Goal: Obtain resource: Download file/media

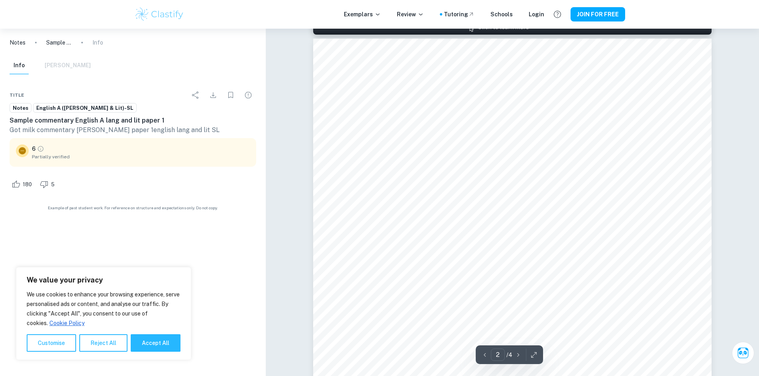
scroll to position [597, 0]
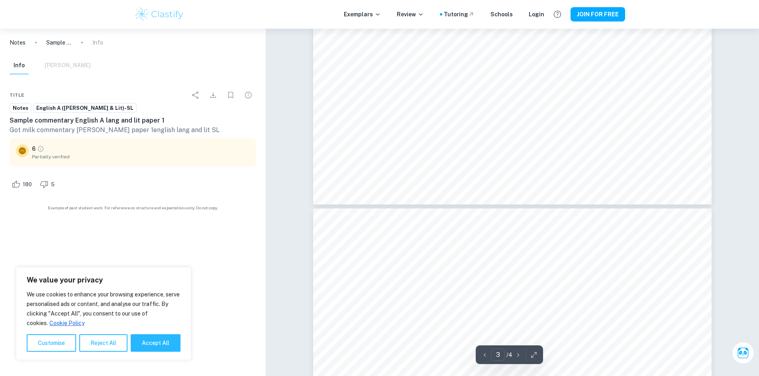
type input "4"
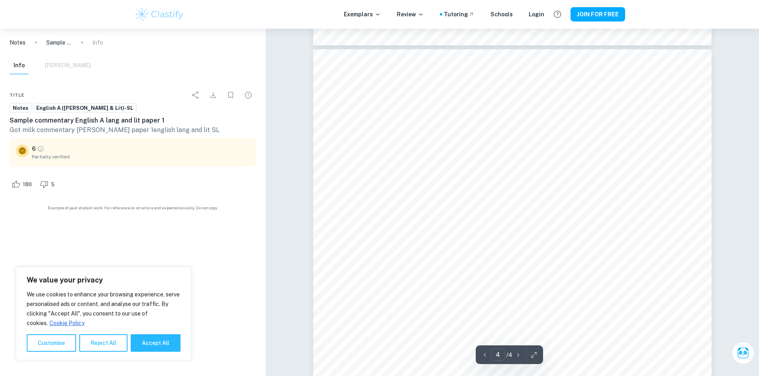
scroll to position [1869, 0]
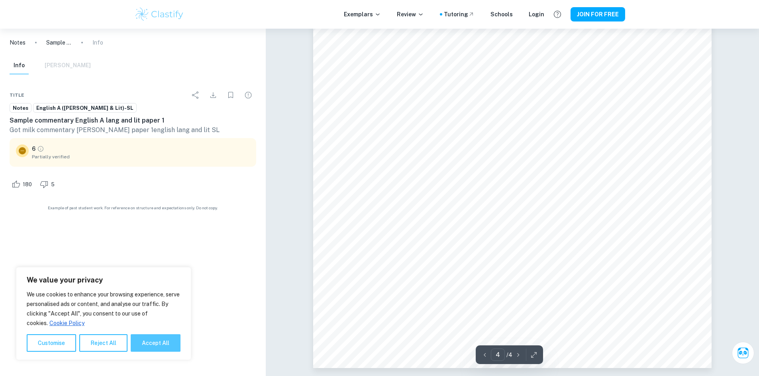
click at [157, 346] on button "Accept All" at bounding box center [156, 344] width 50 height 18
checkbox input "true"
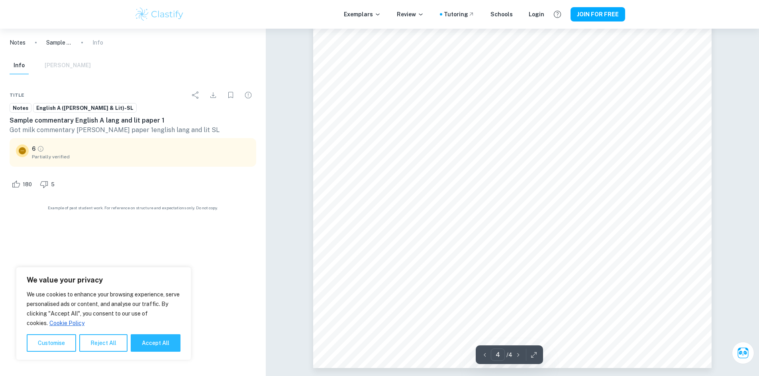
checkbox input "true"
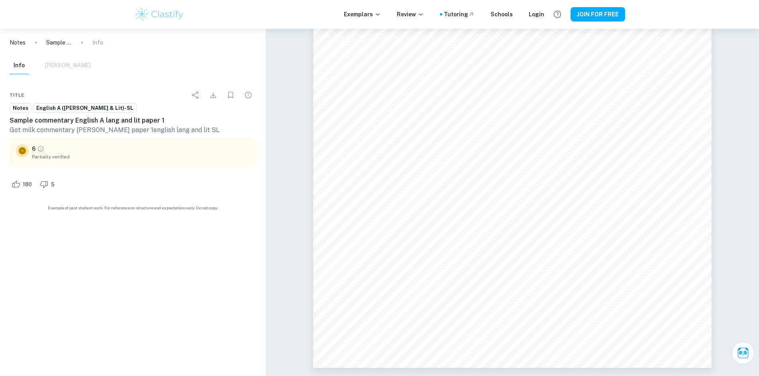
click at [61, 122] on h6 "Sample commentary English A lang and lit paper 1" at bounding box center [133, 121] width 247 height 10
